Goal: Task Accomplishment & Management: Manage account settings

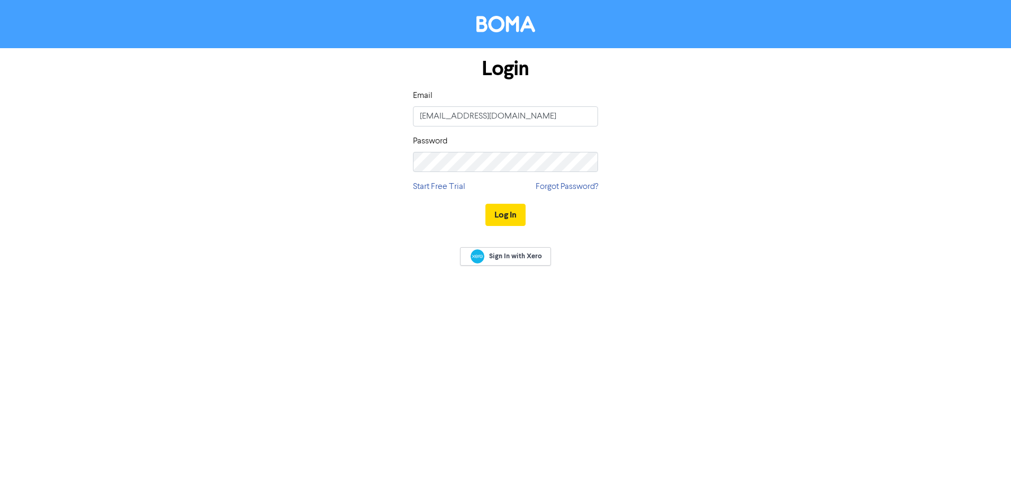
click at [503, 219] on button "Log In" at bounding box center [506, 215] width 40 height 22
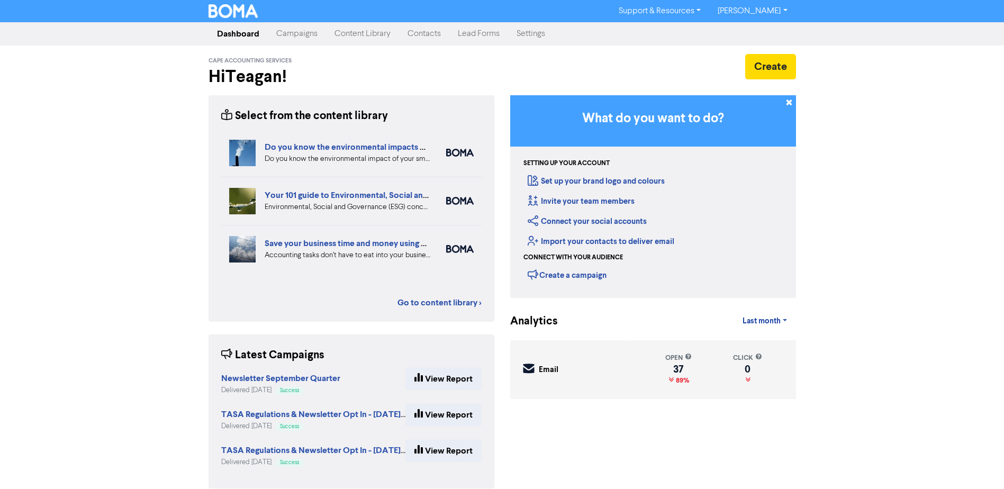
click at [416, 32] on link "Contacts" at bounding box center [424, 33] width 50 height 21
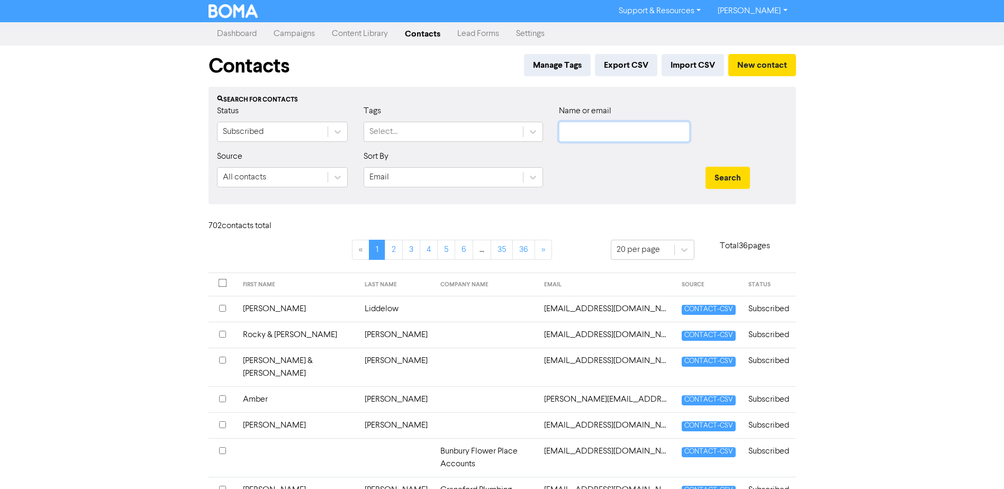
click at [605, 127] on input "text" at bounding box center [624, 132] width 131 height 20
type input "[PERSON_NAME]"
click at [705, 167] on button "Search" at bounding box center [727, 178] width 44 height 22
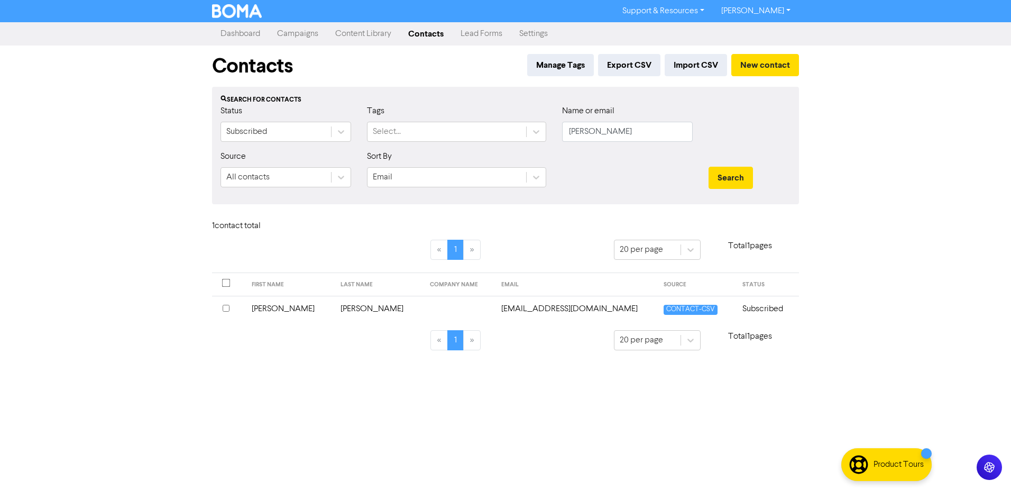
click at [269, 312] on td "[PERSON_NAME]" at bounding box center [289, 309] width 89 height 26
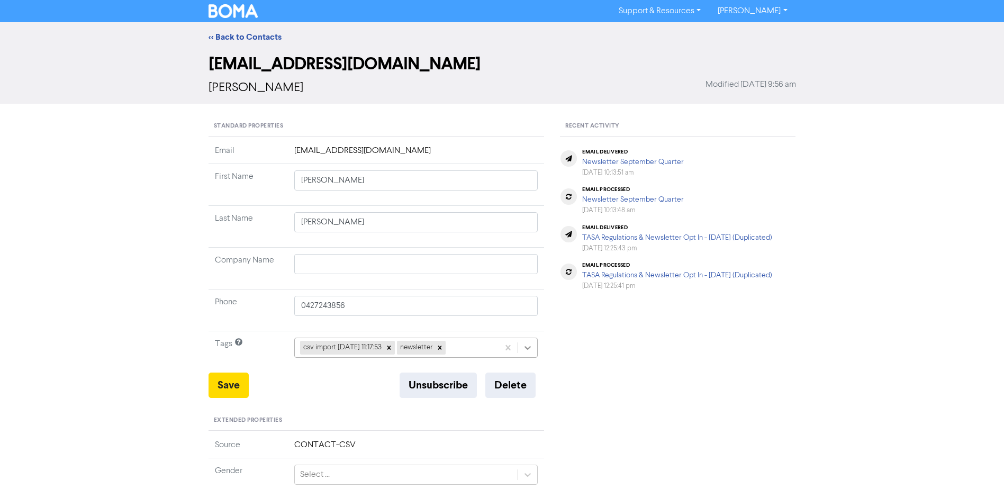
click at [532, 349] on icon at bounding box center [527, 347] width 11 height 11
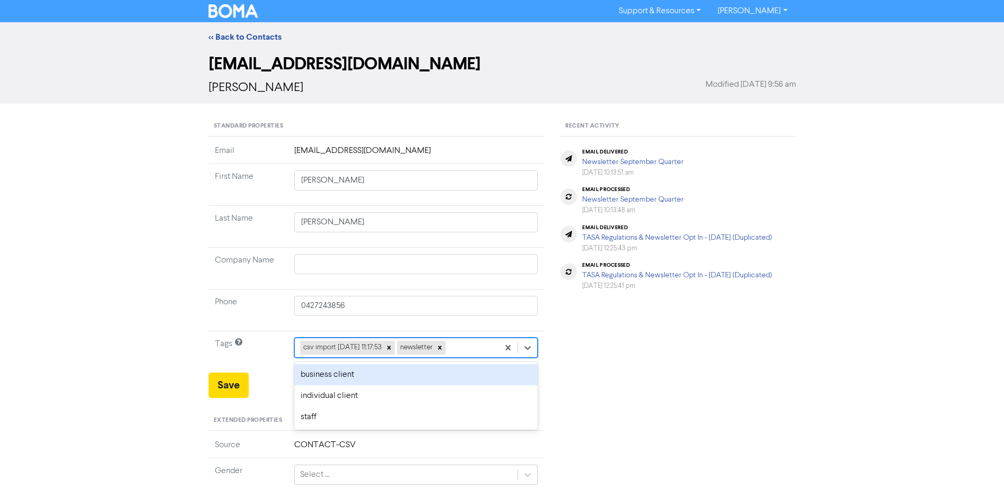
click at [330, 375] on div "business client" at bounding box center [416, 374] width 244 height 21
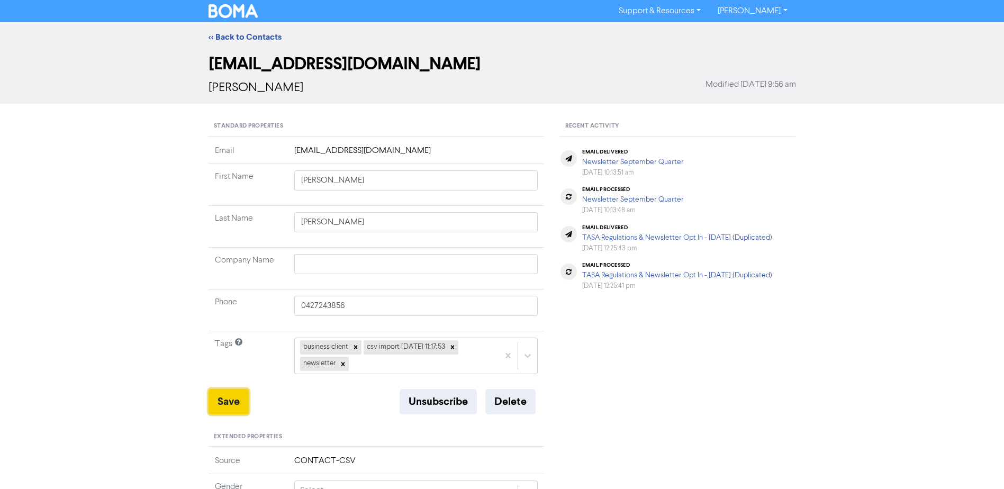
click at [239, 397] on button "Save" at bounding box center [228, 401] width 40 height 25
